Goal: Information Seeking & Learning: Learn about a topic

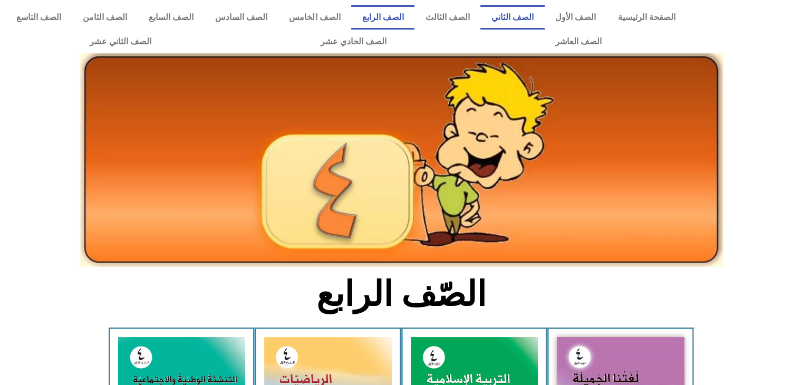
click at [544, 12] on link "الصف الثاني" at bounding box center [512, 17] width 64 height 24
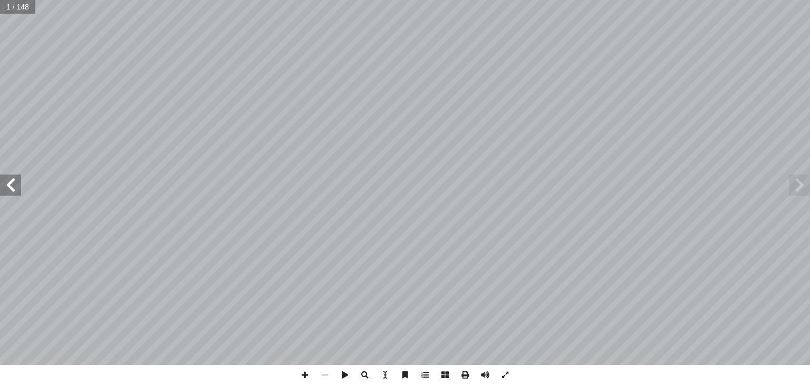
click at [15, 185] on span at bounding box center [10, 184] width 21 height 21
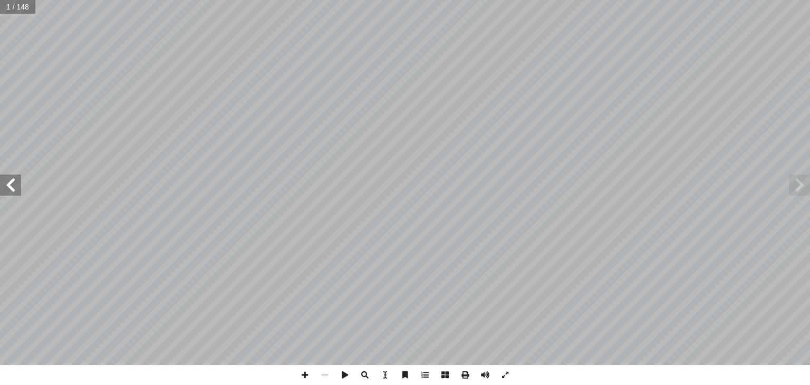
click at [15, 185] on span at bounding box center [10, 184] width 21 height 21
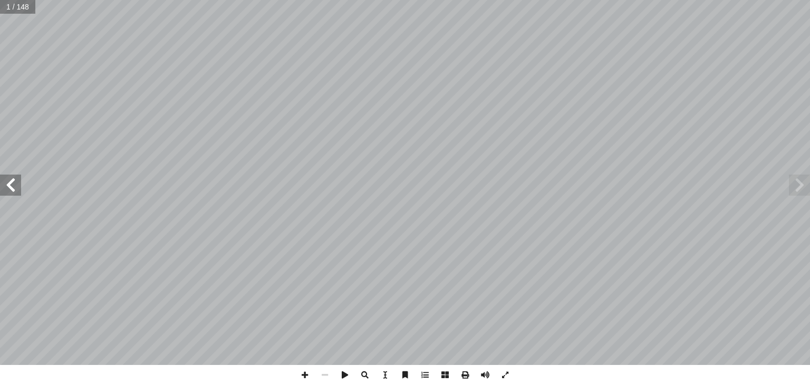
click at [15, 185] on span at bounding box center [10, 184] width 21 height 21
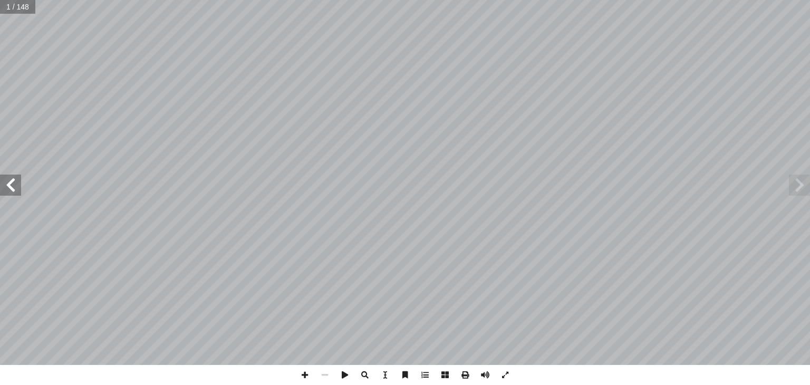
click at [15, 185] on span at bounding box center [10, 184] width 21 height 21
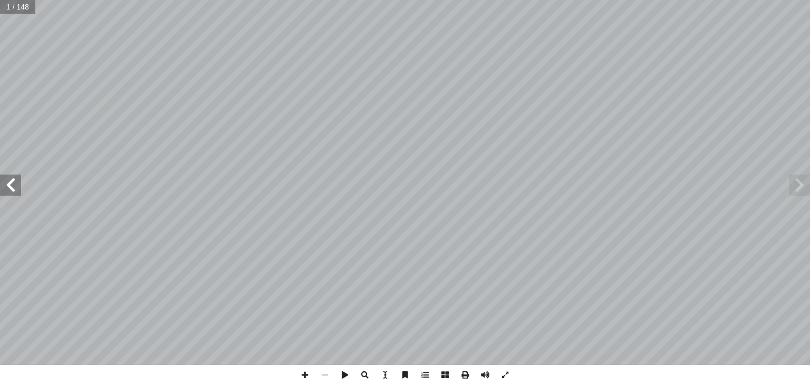
click at [15, 185] on span at bounding box center [10, 184] width 21 height 21
click at [15, 182] on span at bounding box center [10, 184] width 21 height 21
click at [9, 195] on div "٢٢ ُ ة َ تاب ِ ك ْ ال : ِ راغ َ ف ْ تي في ال ْ أ ا َ ما ي ُ ب ُ ت ْ ك َ ن ١ . ُ…" at bounding box center [405, 182] width 810 height 365
click at [9, 195] on span at bounding box center [10, 184] width 21 height 21
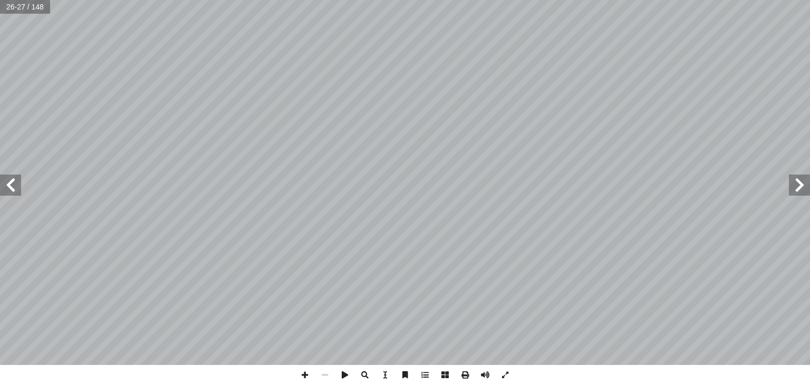
click at [9, 195] on span at bounding box center [10, 184] width 21 height 21
click at [504, 378] on span at bounding box center [505, 375] width 20 height 20
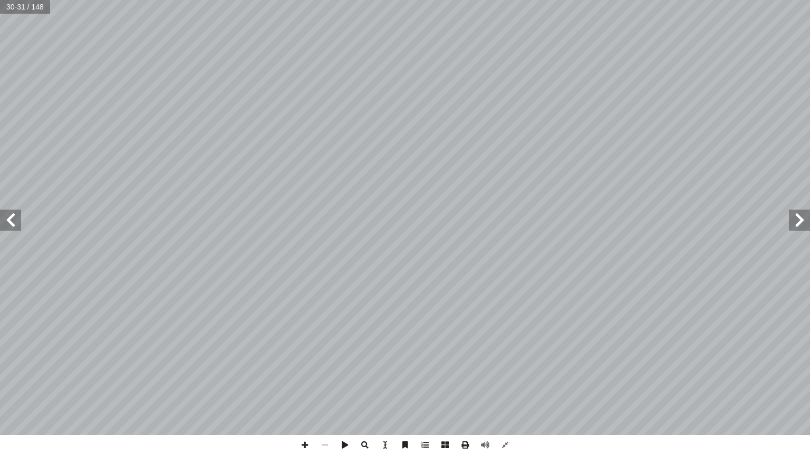
click at [8, 217] on span at bounding box center [10, 220] width 21 height 21
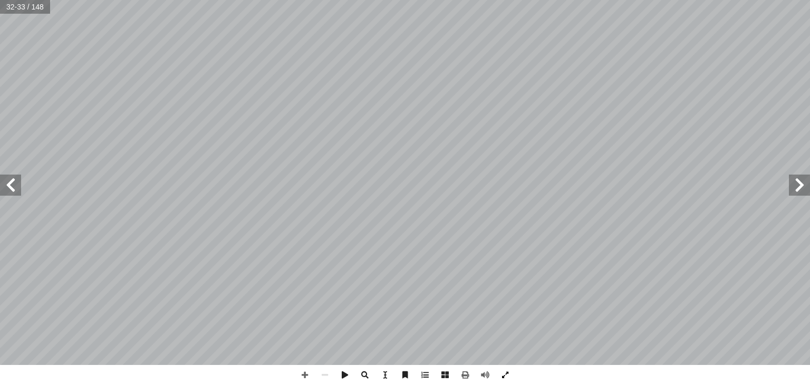
click at [509, 378] on span at bounding box center [505, 375] width 20 height 20
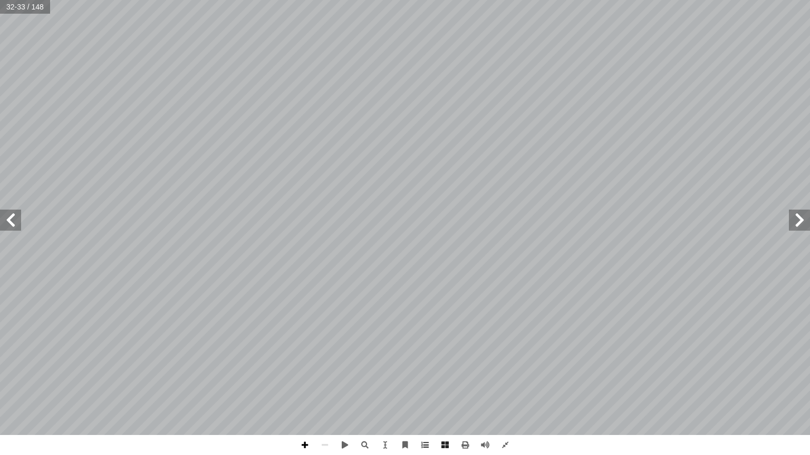
click at [304, 384] on span at bounding box center [305, 445] width 20 height 20
